Goal: Information Seeking & Learning: Learn about a topic

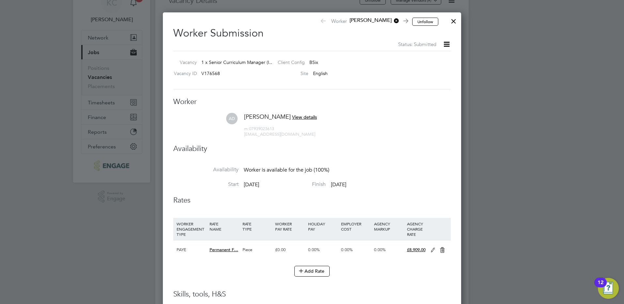
click at [452, 22] on div at bounding box center [453, 20] width 12 height 12
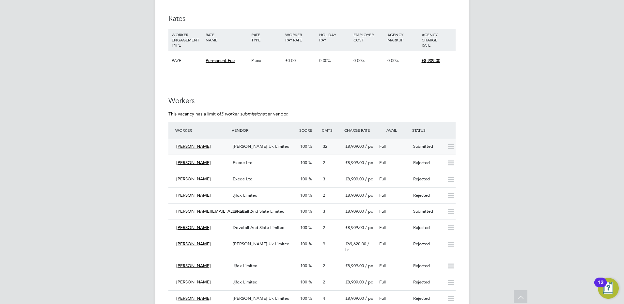
click at [249, 144] on span "[PERSON_NAME] Uk Limited" at bounding box center [261, 147] width 57 height 6
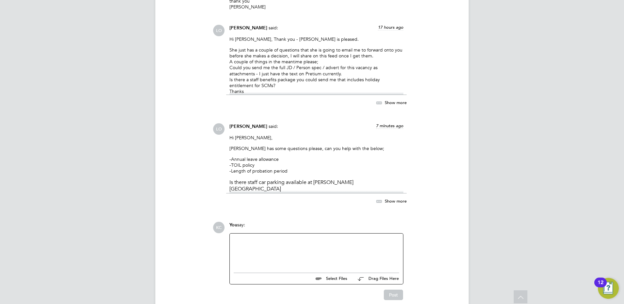
click at [297, 237] on div at bounding box center [316, 251] width 165 height 28
click at [258, 249] on div "Benefits are" at bounding box center [316, 252] width 165 height 6
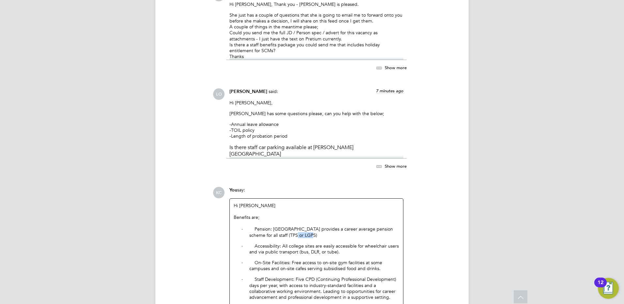
drag, startPoint x: 281, startPoint y: 207, endPoint x: 298, endPoint y: 208, distance: 16.3
click at [298, 226] on p "· Pension: [GEOGRAPHIC_DATA] provides a career average pension scheme for all s…" at bounding box center [324, 232] width 150 height 12
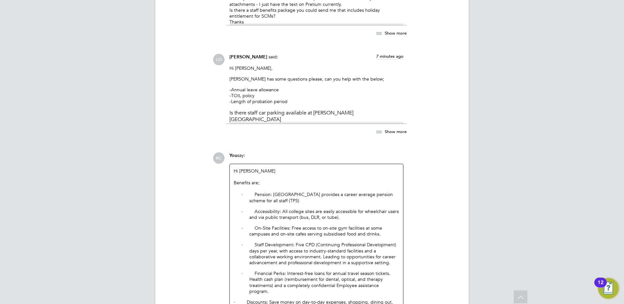
scroll to position [2539, 0]
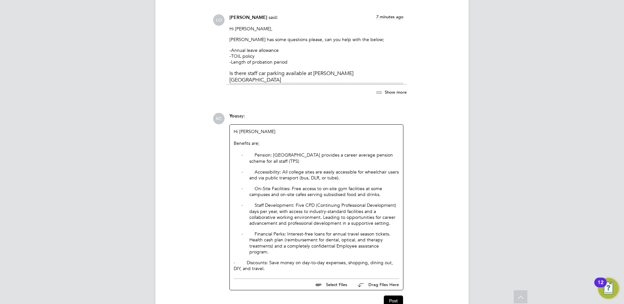
click at [292, 260] on div "· Discounts: Save money on day-to-day expenses, shopping, dining out, DIY, and …" at bounding box center [316, 266] width 165 height 12
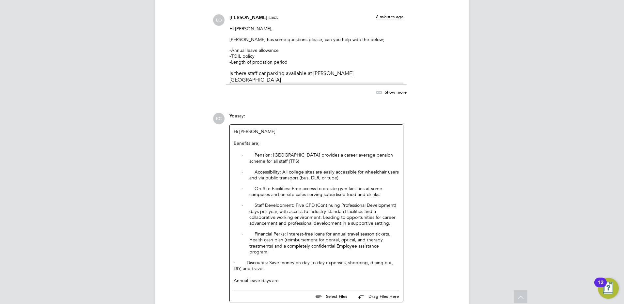
click at [264, 278] on div "Annual leave days are" at bounding box center [316, 281] width 165 height 6
drag, startPoint x: 249, startPoint y: 246, endPoint x: 282, endPoint y: 245, distance: 32.6
click at [282, 278] on div "Annual leave days are" at bounding box center [316, 281] width 165 height 6
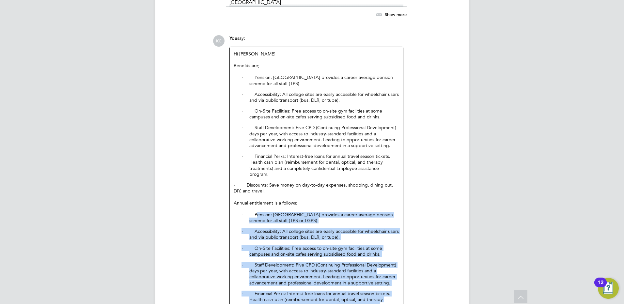
scroll to position [2675, 0]
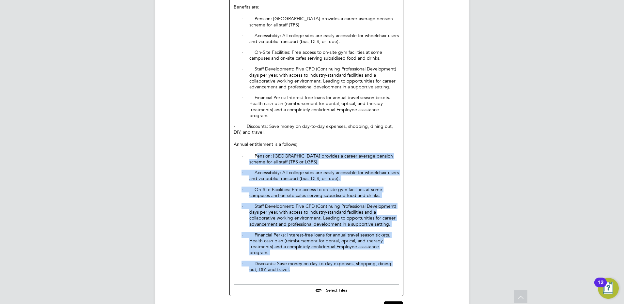
drag, startPoint x: 255, startPoint y: 194, endPoint x: 342, endPoint y: 310, distance: 144.7
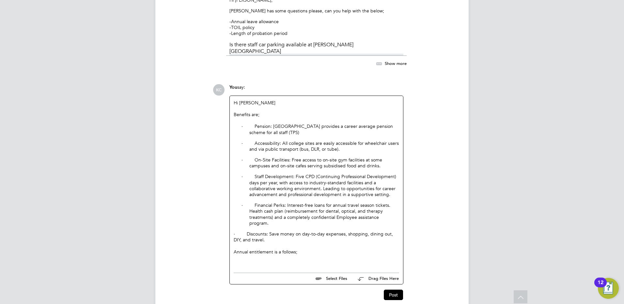
scroll to position [2562, 0]
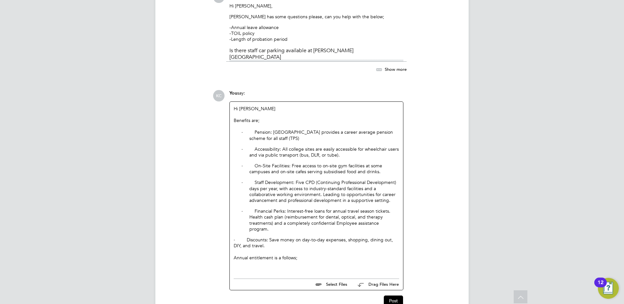
click at [237, 261] on div at bounding box center [316, 264] width 165 height 6
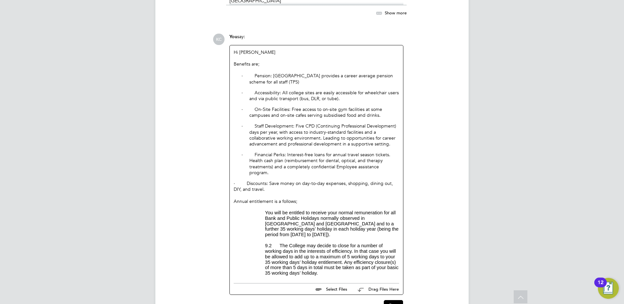
scroll to position [2615, 0]
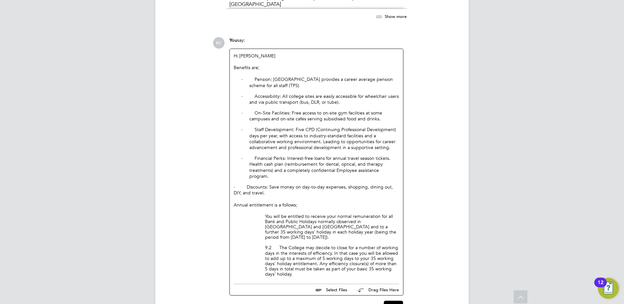
click at [280, 245] on p "9.2 The College may decide to close for a number of working days in the interes…" at bounding box center [332, 261] width 134 height 32
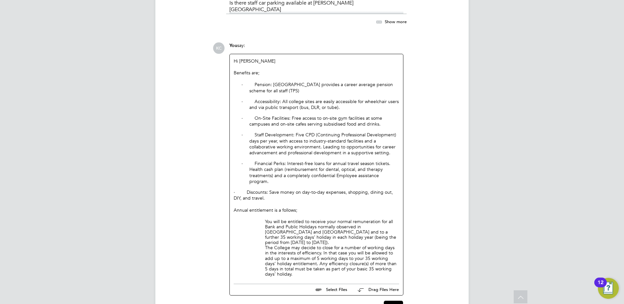
scroll to position [2604, 0]
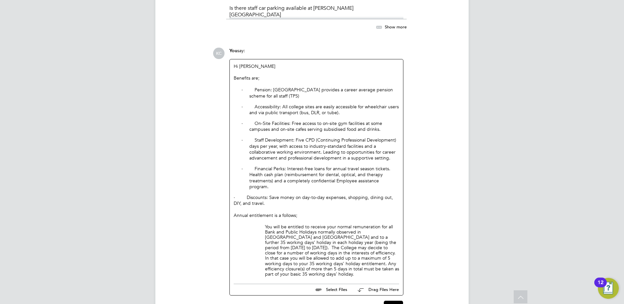
click at [300, 212] on div "Annual entitlement is a follows;" at bounding box center [316, 215] width 165 height 6
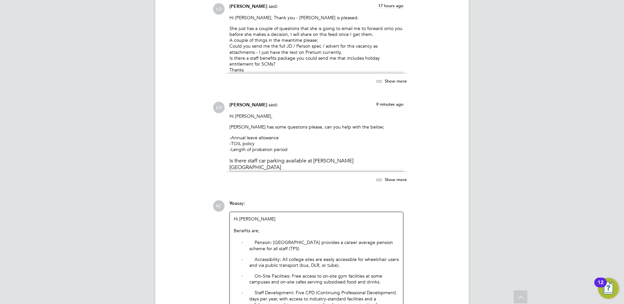
scroll to position [2441, 0]
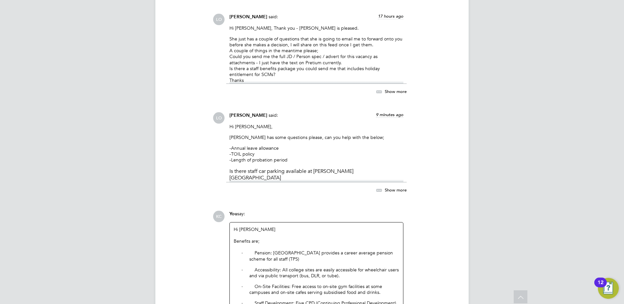
click at [343, 145] on p "-Annual leave allowance -TOIL policy -Length of probation period" at bounding box center [316, 154] width 174 height 18
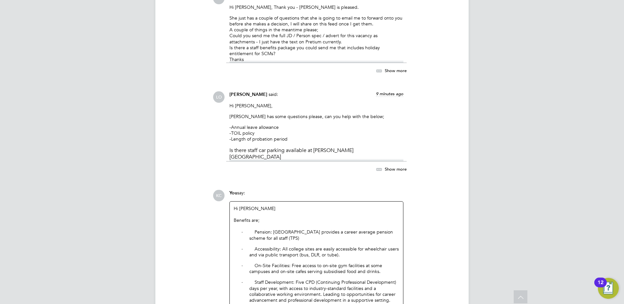
scroll to position [2474, 0]
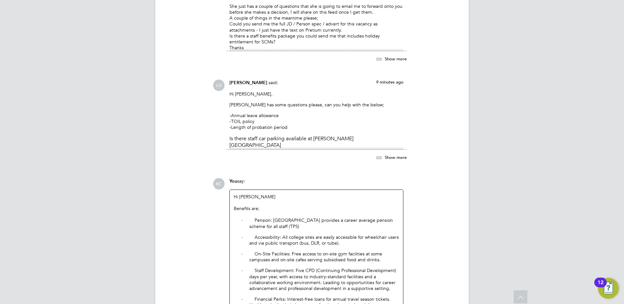
click at [387, 154] on span "Show more" at bounding box center [396, 157] width 22 height 6
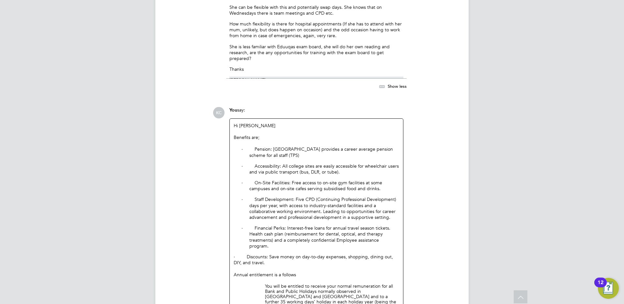
scroll to position [2707, 0]
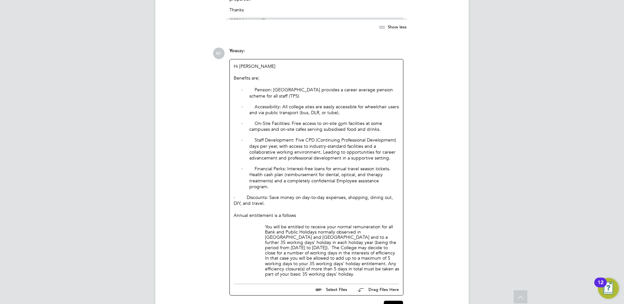
click at [397, 235] on p "You will be entitled to receive your normal remuneration for all Bank and Publi…" at bounding box center [332, 250] width 134 height 53
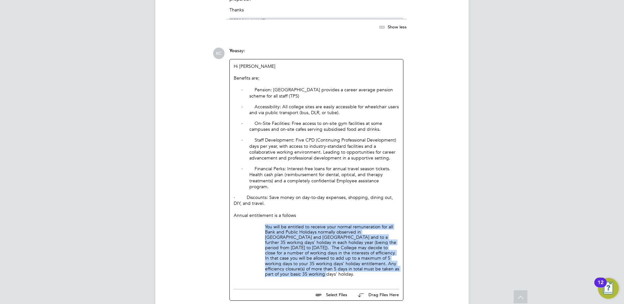
drag, startPoint x: 392, startPoint y: 232, endPoint x: 265, endPoint y: 189, distance: 133.4
click at [265, 224] on p "You will be entitled to receive your normal remuneration for all Bank and Publi…" at bounding box center [332, 250] width 134 height 53
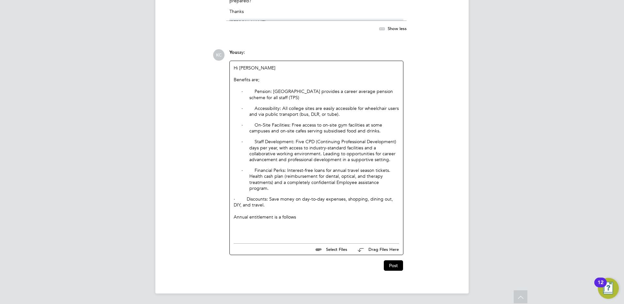
scroll to position [2670, 0]
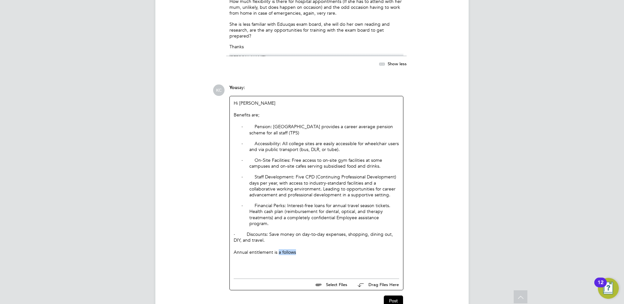
drag, startPoint x: 278, startPoint y: 216, endPoint x: 296, endPoint y: 219, distance: 18.8
click at [296, 249] on div "Annual entitlement is a follows" at bounding box center [316, 252] width 165 height 6
click at [249, 249] on div "Annual entitlement is 35 days per year and there is a small carpark for staff" at bounding box center [316, 252] width 165 height 6
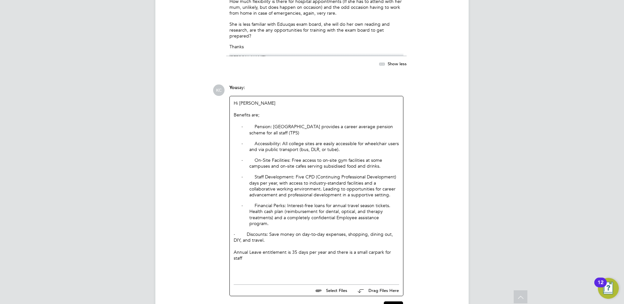
click at [260, 249] on div "Annual Leave entitlement is 35 days per year and there is a small carpark for s…" at bounding box center [316, 255] width 165 height 12
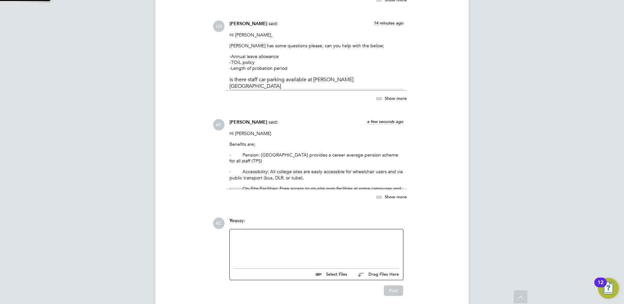
scroll to position [2529, 0]
